Goal: Task Accomplishment & Management: Use online tool/utility

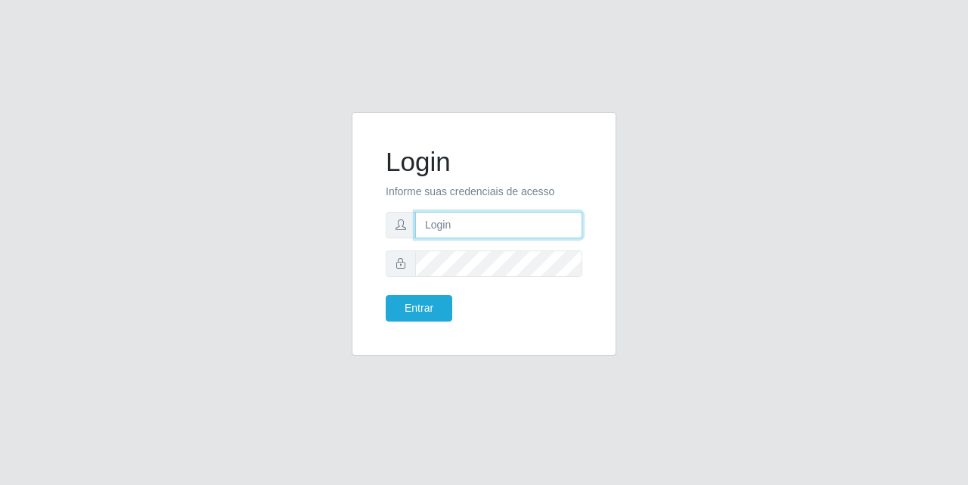
click at [495, 231] on input "text" at bounding box center [498, 225] width 167 height 26
type input "[EMAIL_ADDRESS][DOMAIN_NAME]"
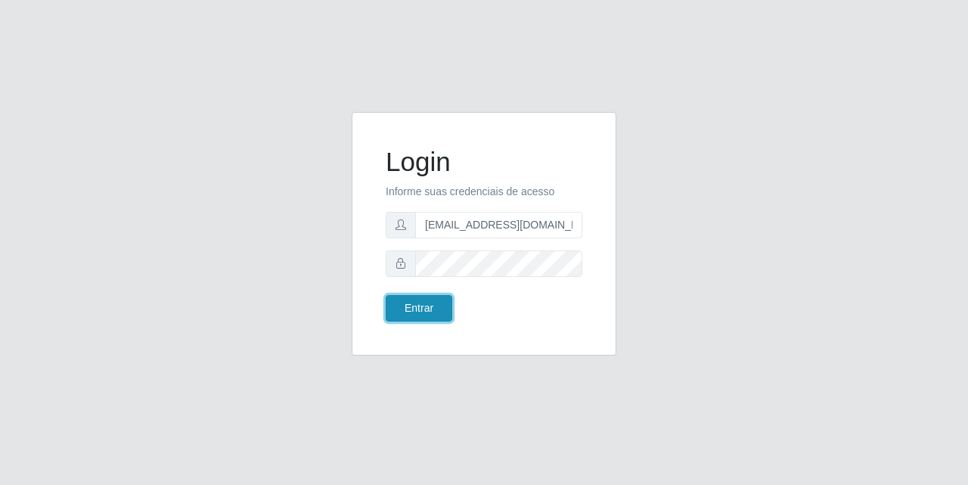
click at [442, 313] on button "Entrar" at bounding box center [419, 308] width 67 height 26
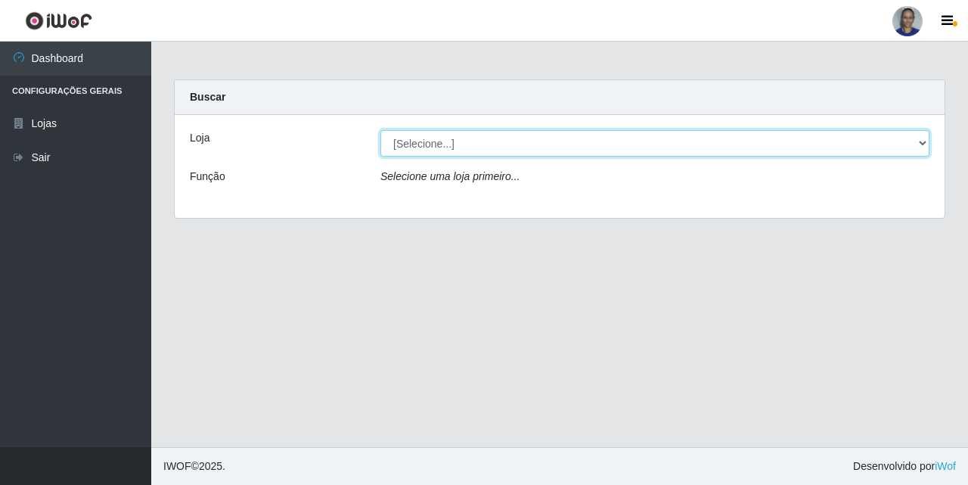
click at [912, 147] on select "[Selecione...] Supermercado [GEOGRAPHIC_DATA]" at bounding box center [654, 143] width 549 height 26
select select "165"
click at [380, 130] on select "[Selecione...] Supermercado [GEOGRAPHIC_DATA]" at bounding box center [654, 143] width 549 height 26
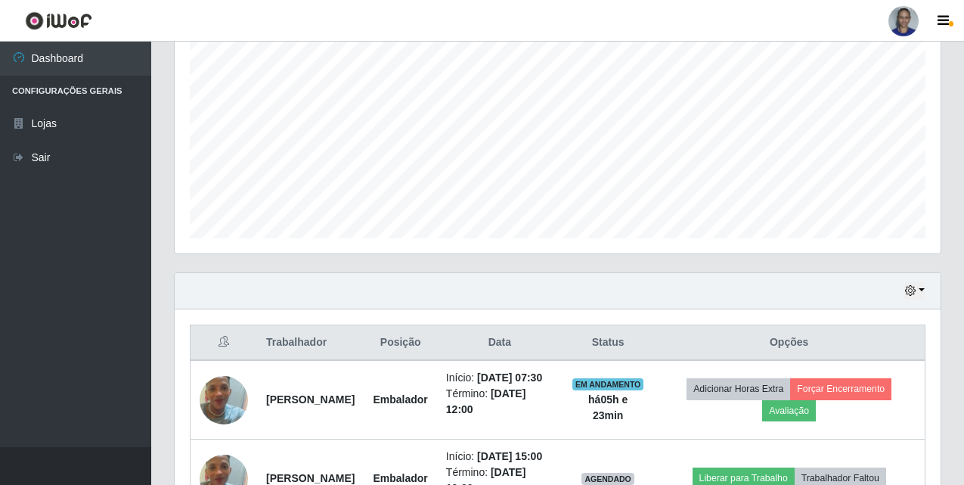
scroll to position [439, 0]
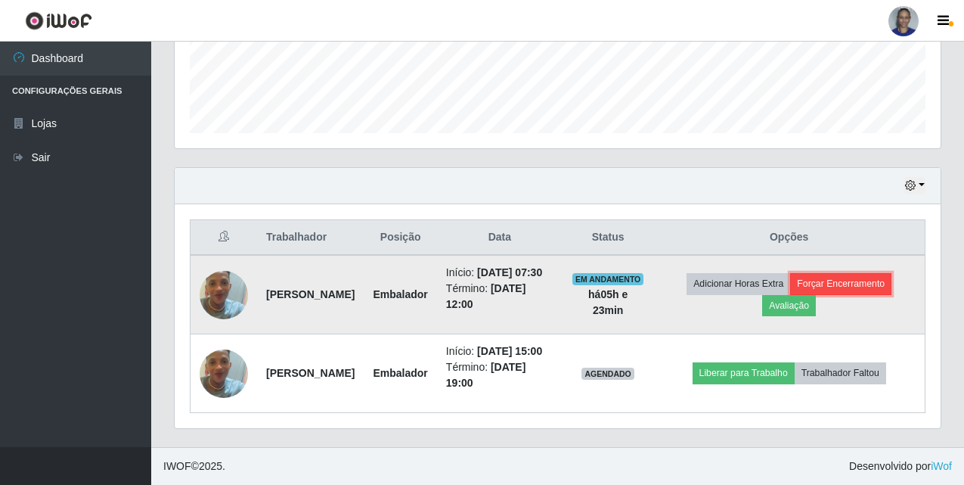
click at [887, 273] on button "Forçar Encerramento" at bounding box center [840, 283] width 101 height 21
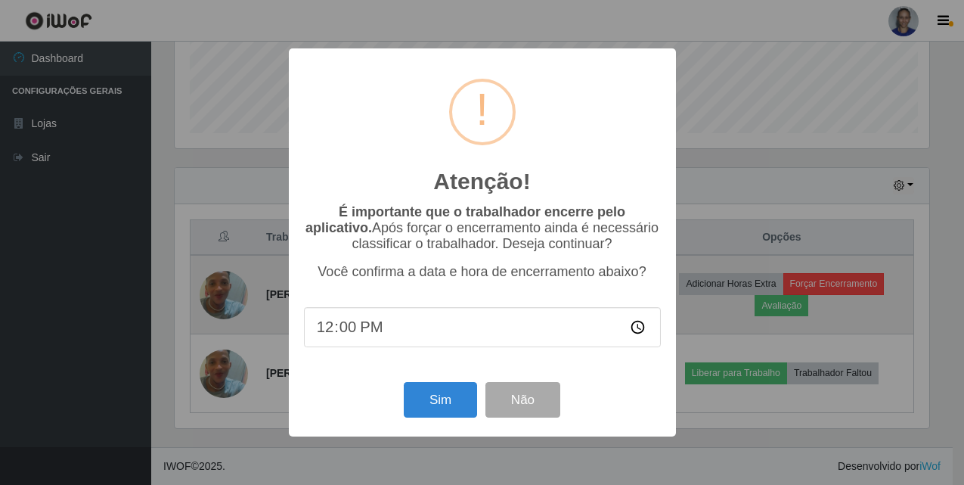
scroll to position [314, 758]
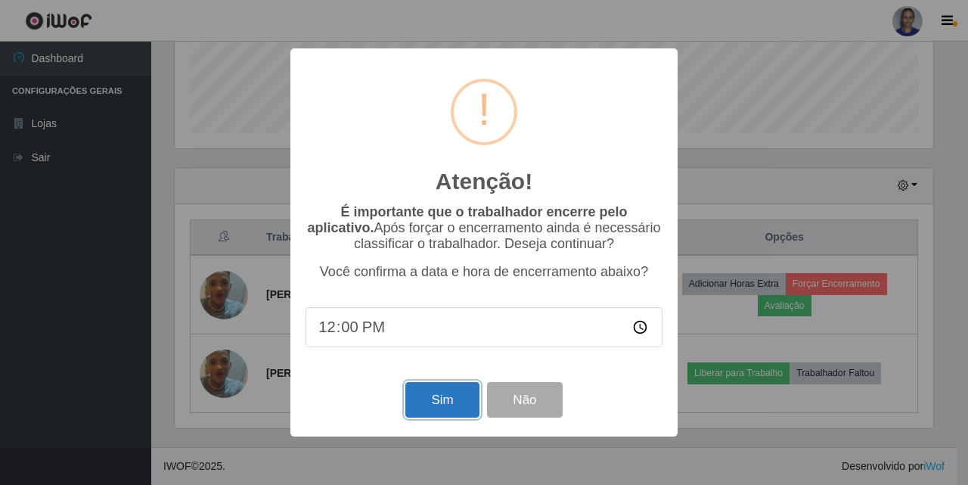
click at [456, 411] on button "Sim" at bounding box center [441, 400] width 73 height 36
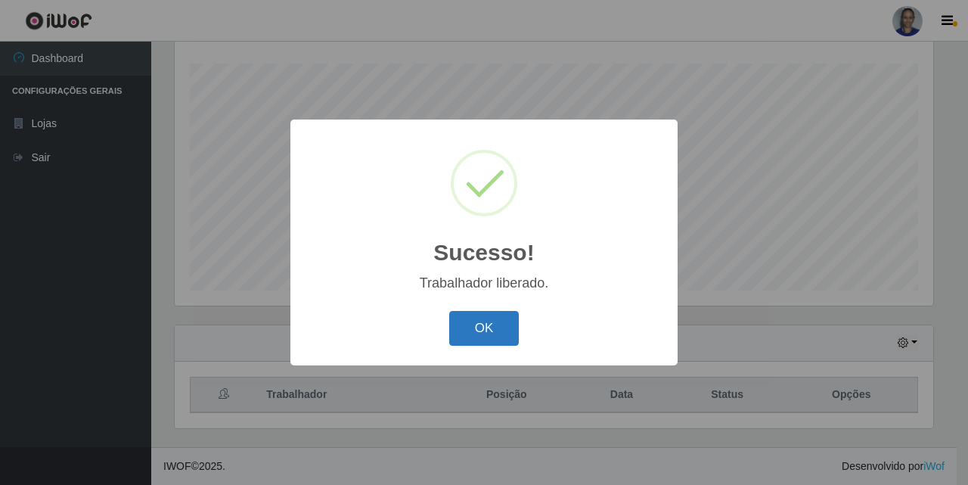
click at [484, 327] on button "OK" at bounding box center [484, 329] width 70 height 36
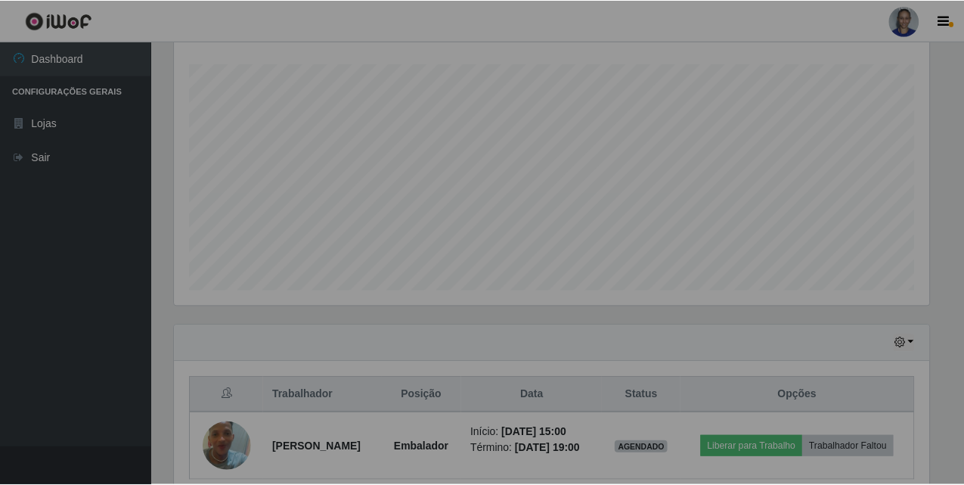
scroll to position [314, 766]
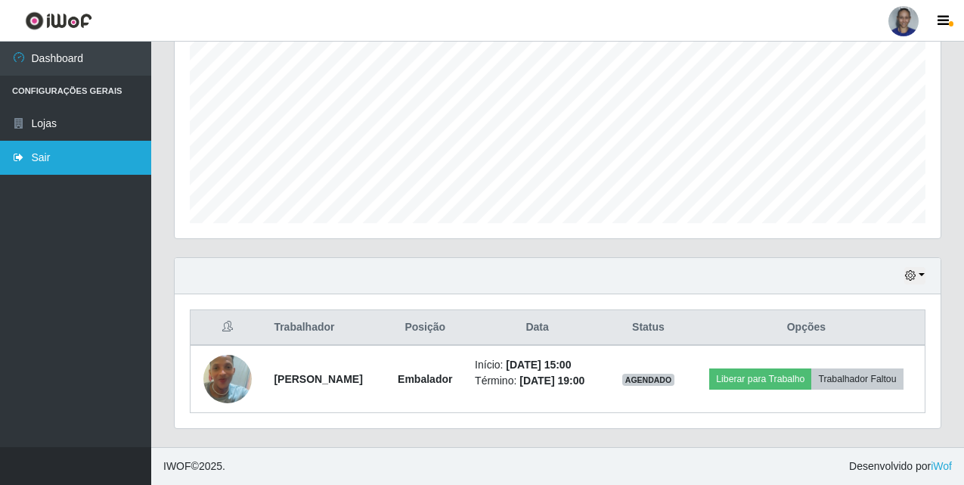
click at [55, 160] on link "Sair" at bounding box center [75, 158] width 151 height 34
